Goal: Check status

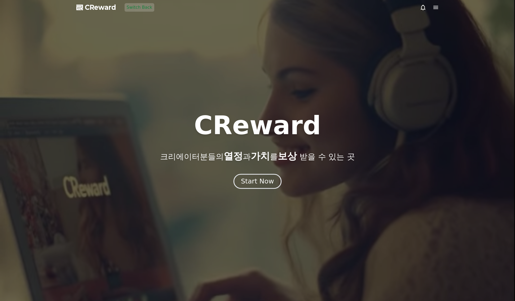
click at [261, 183] on div "Start Now" at bounding box center [257, 181] width 33 height 9
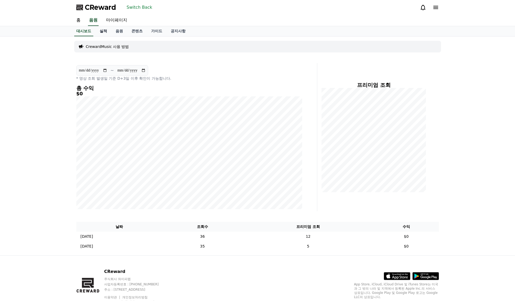
click at [103, 32] on link "실적" at bounding box center [103, 31] width 16 height 10
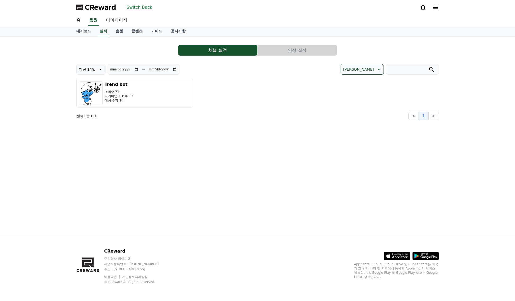
click at [297, 54] on button "영상 실적" at bounding box center [297, 50] width 79 height 11
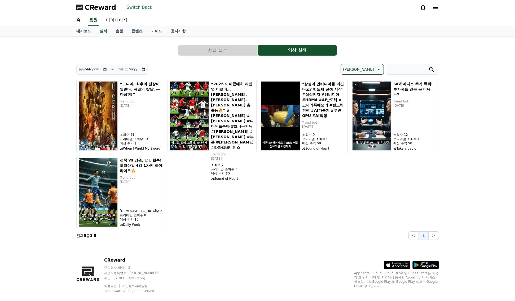
click at [217, 48] on button "채널 실적" at bounding box center [217, 50] width 79 height 11
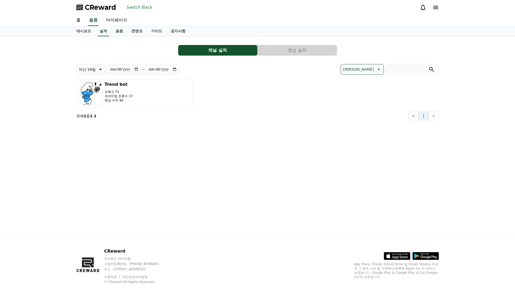
click at [143, 95] on button "Trend bot 조회수 71 프리미엄 조회수 17 예상 수익 $0" at bounding box center [134, 93] width 117 height 29
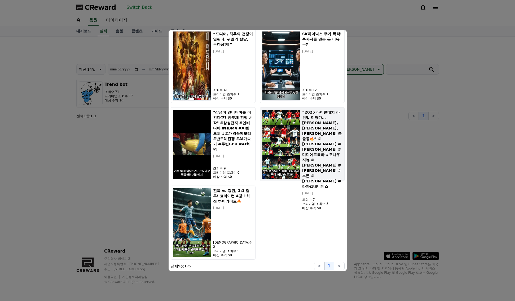
scroll to position [178, 0]
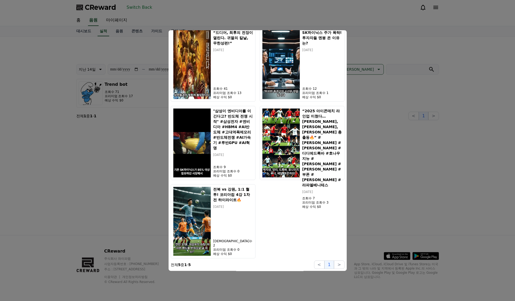
click at [424, 157] on button "close modal" at bounding box center [257, 150] width 515 height 301
